Goal: Navigation & Orientation: Find specific page/section

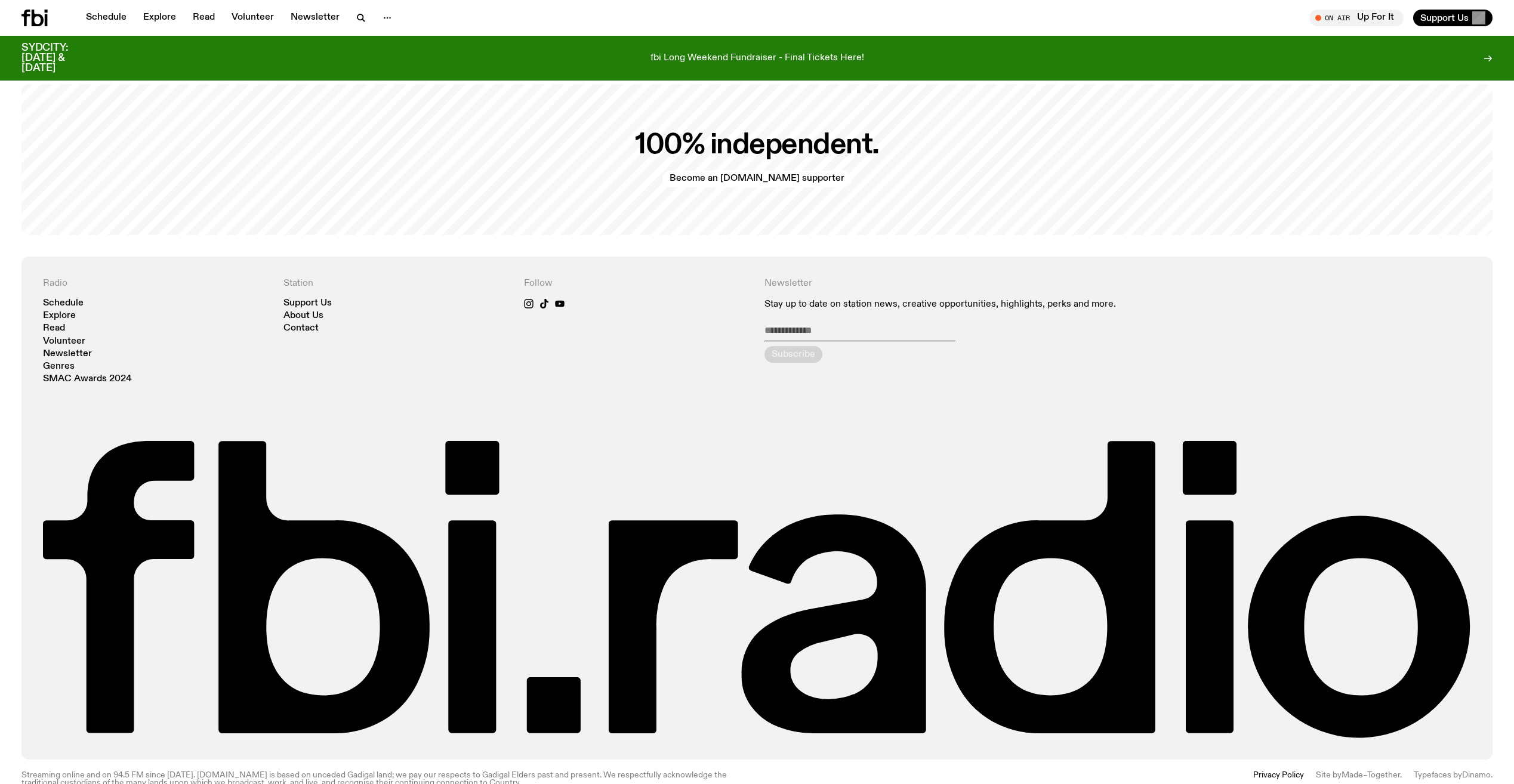
scroll to position [3159, 0]
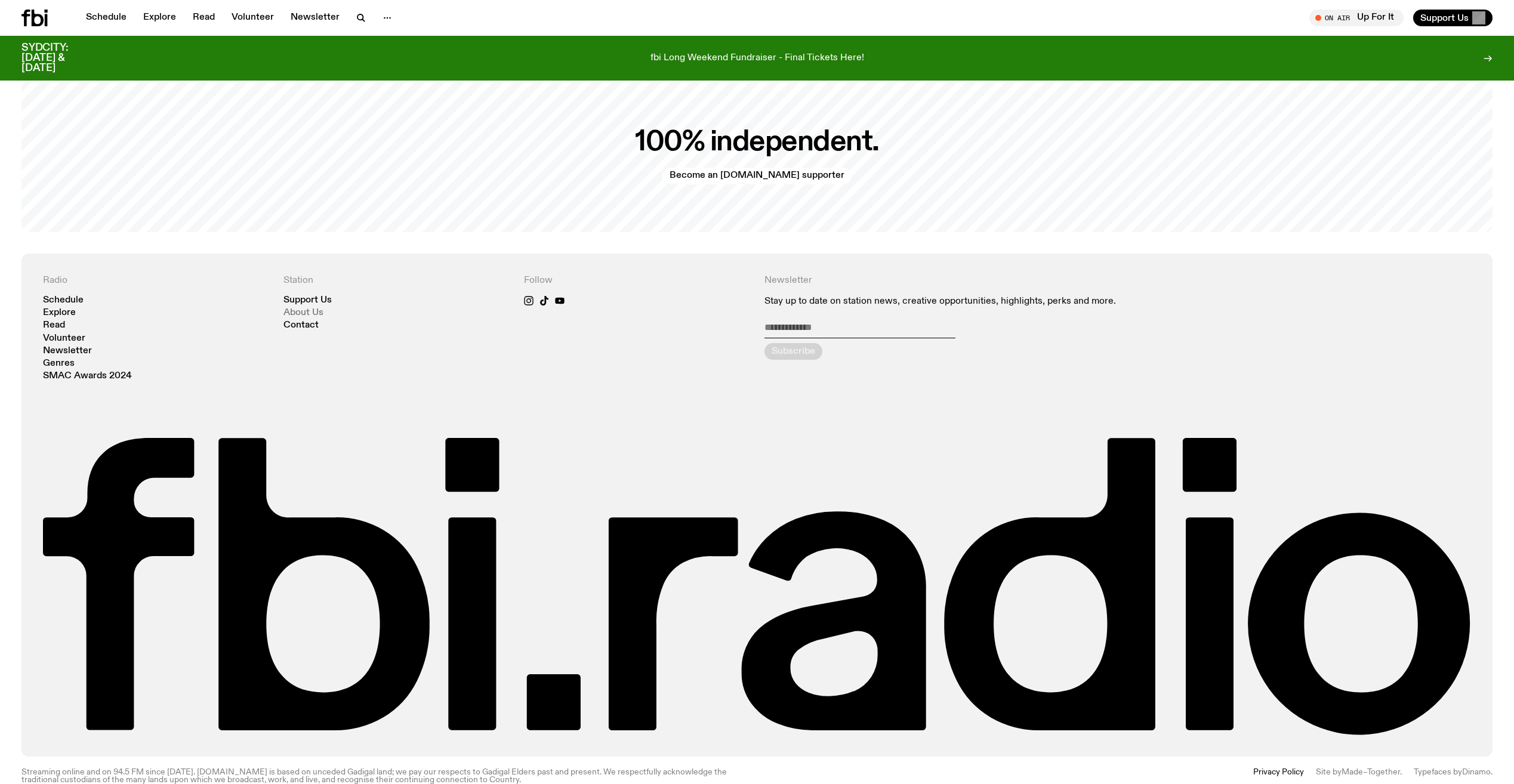
click at [318, 308] on link "About Us" at bounding box center [303, 312] width 40 height 9
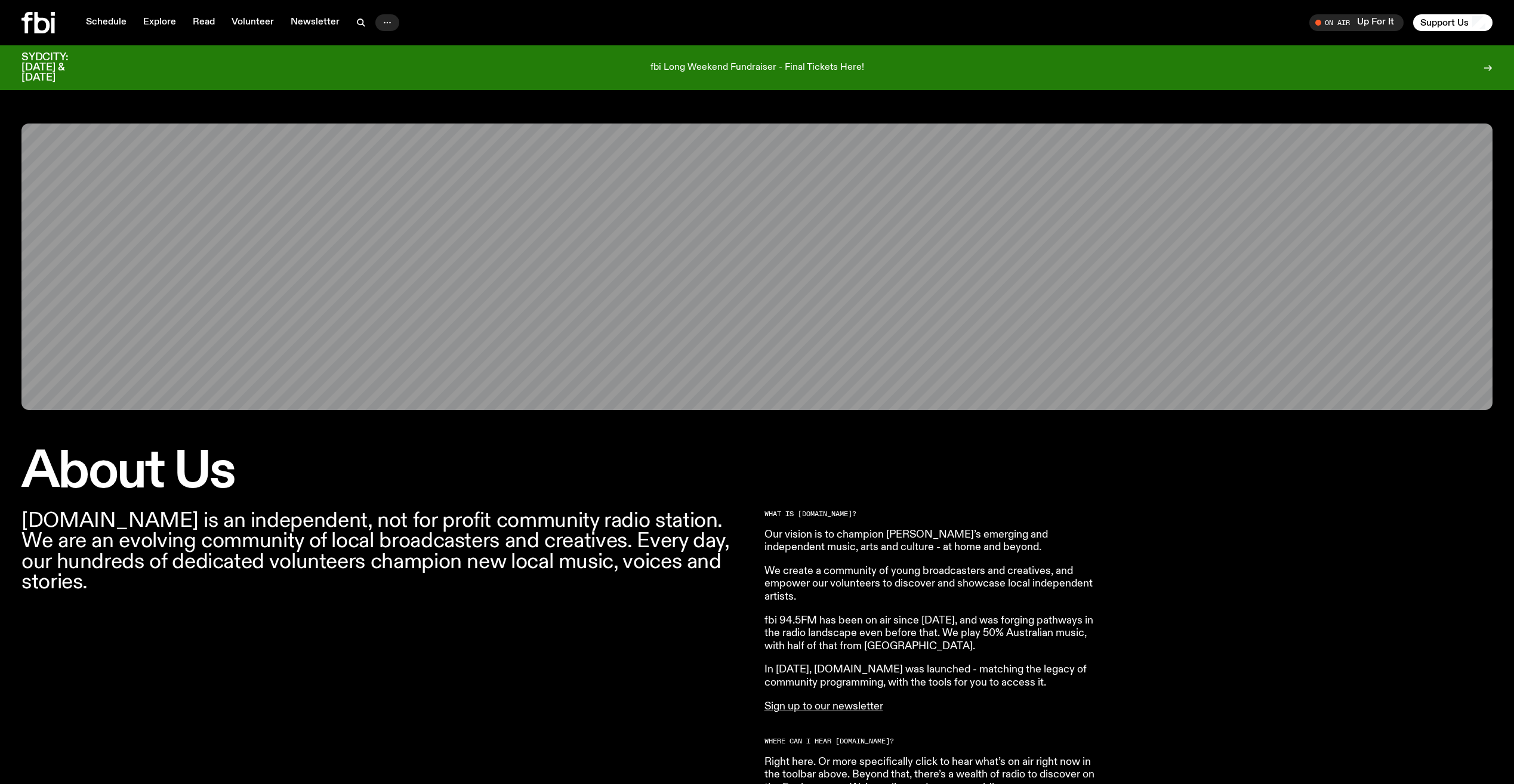
click at [380, 18] on icon "button" at bounding box center [387, 22] width 14 height 14
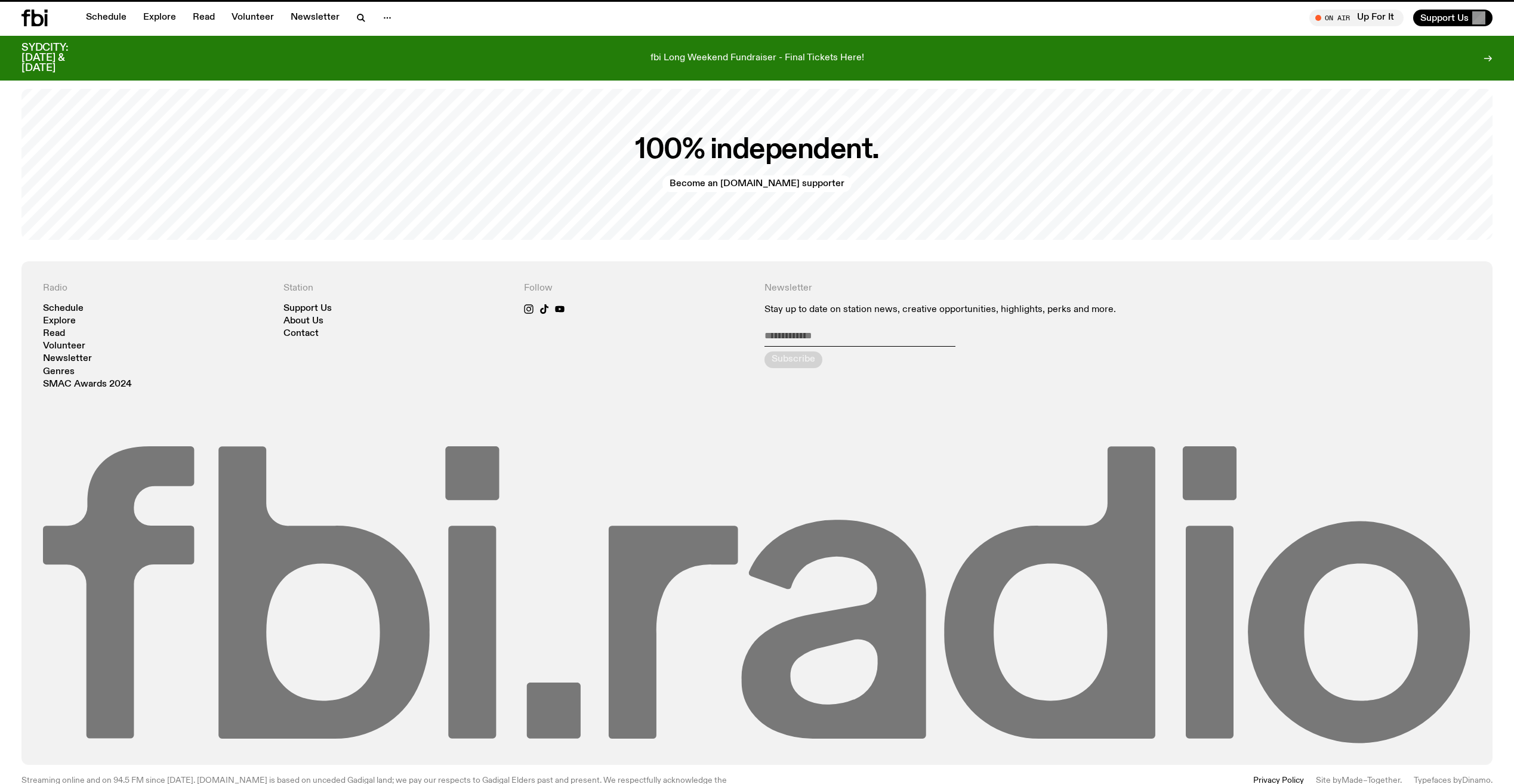
scroll to position [3149, 0]
